Goal: Task Accomplishment & Management: Manage account settings

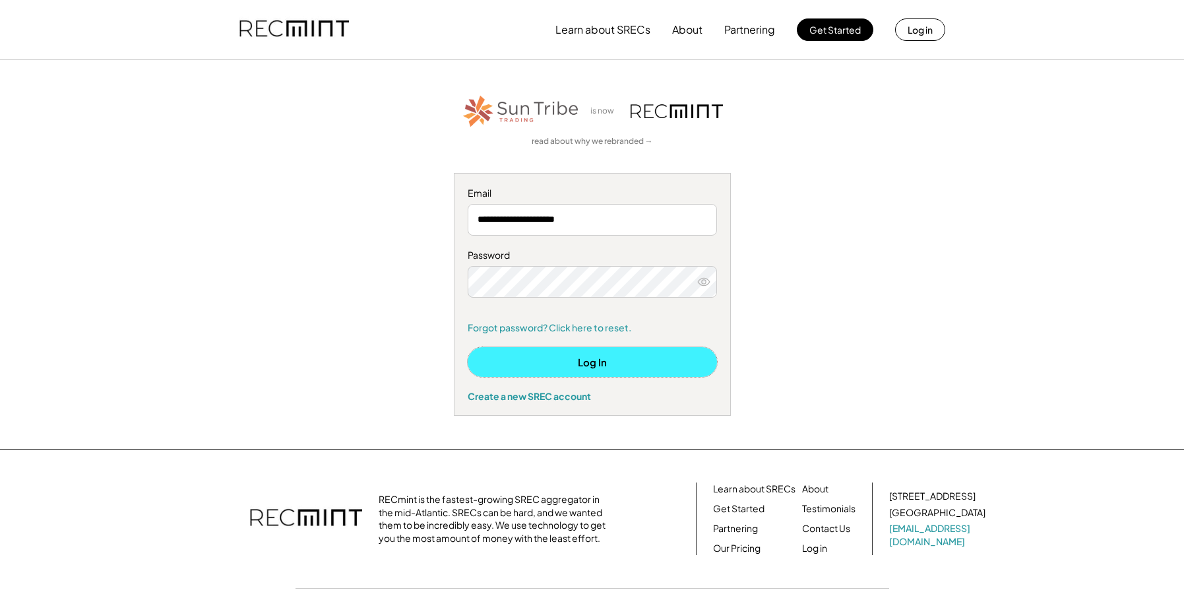
click at [573, 365] on button "Log In" at bounding box center [592, 362] width 249 height 30
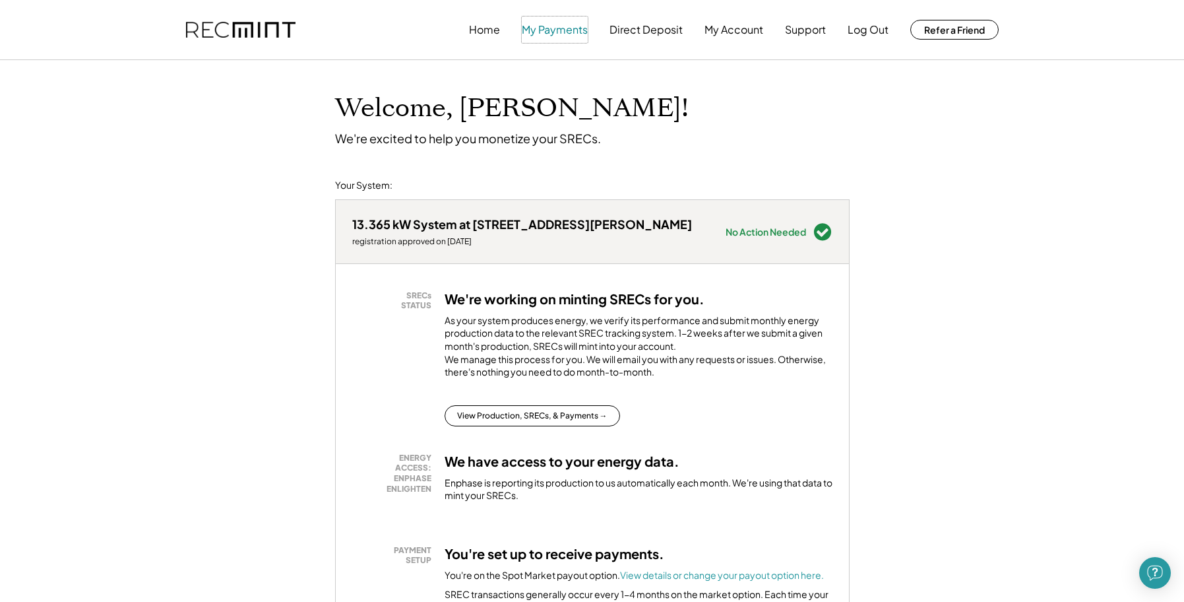
click at [554, 30] on button "My Payments" at bounding box center [555, 29] width 66 height 26
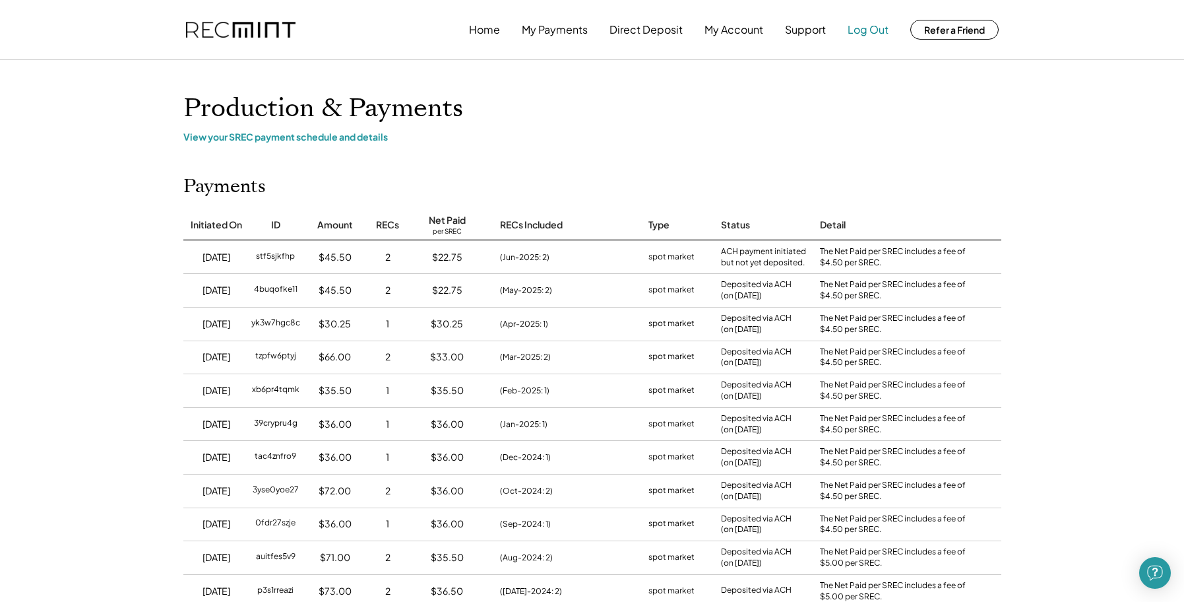
click at [866, 36] on button "Log Out" at bounding box center [868, 29] width 41 height 26
